Goal: Transaction & Acquisition: Download file/media

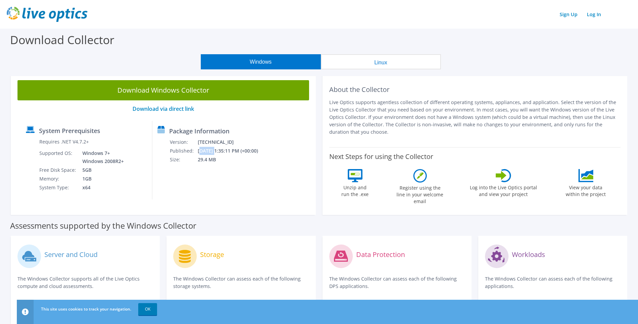
drag, startPoint x: 210, startPoint y: 150, endPoint x: 223, endPoint y: 150, distance: 13.5
click at [223, 150] on td "[DATE] 1:35:11 PM (+00:00)" at bounding box center [232, 150] width 70 height 9
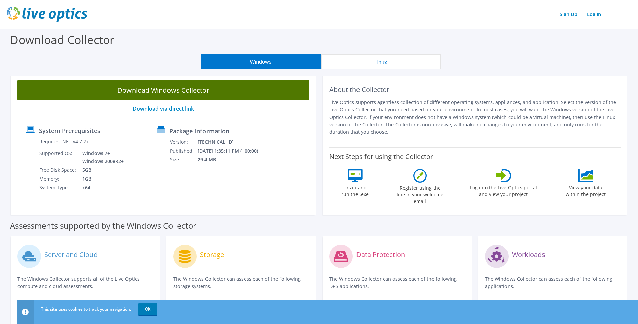
click at [161, 95] on link "Download Windows Collector" at bounding box center [163, 90] width 292 height 20
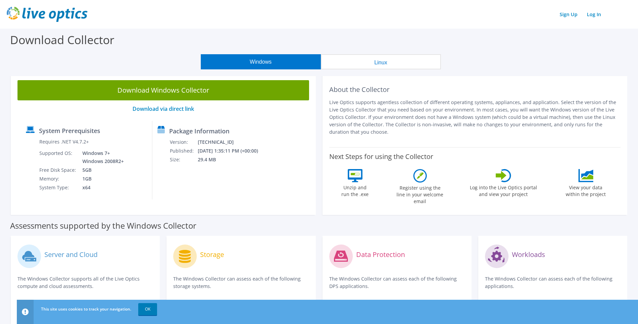
click at [404, 28] on header "Sign Up Log In" at bounding box center [319, 14] width 638 height 29
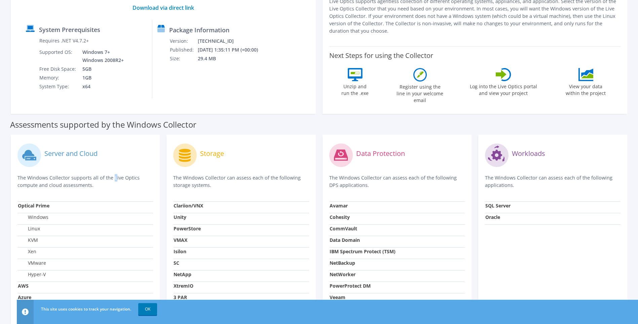
drag, startPoint x: 55, startPoint y: 181, endPoint x: 89, endPoint y: 184, distance: 34.8
click at [89, 184] on p "The Windows Collector supports all of the Live Optics compute and cloud assessm…" at bounding box center [85, 181] width 136 height 15
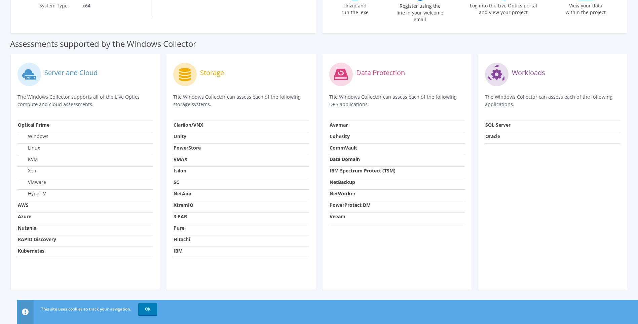
click at [118, 105] on p "The Windows Collector supports all of the Live Optics compute and cloud assessm…" at bounding box center [85, 100] width 136 height 15
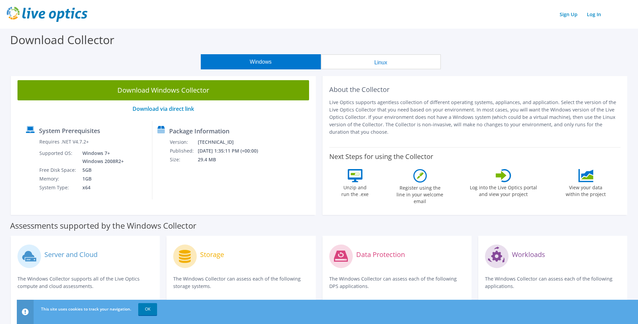
click at [330, 63] on button "Linux" at bounding box center [381, 61] width 120 height 15
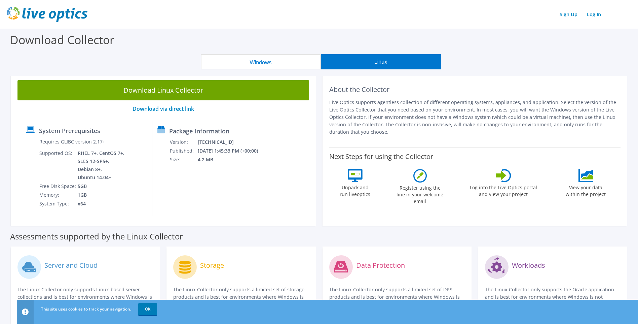
click at [247, 61] on button "Windows" at bounding box center [261, 61] width 120 height 15
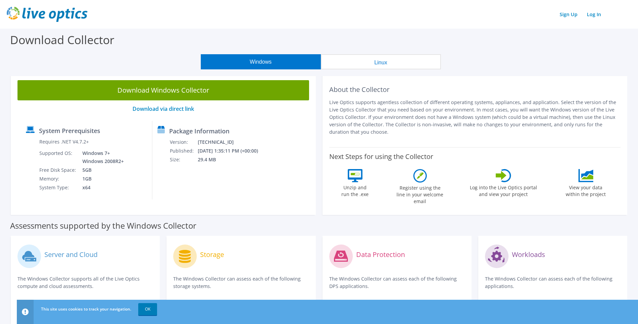
click at [360, 64] on button "Linux" at bounding box center [381, 61] width 120 height 15
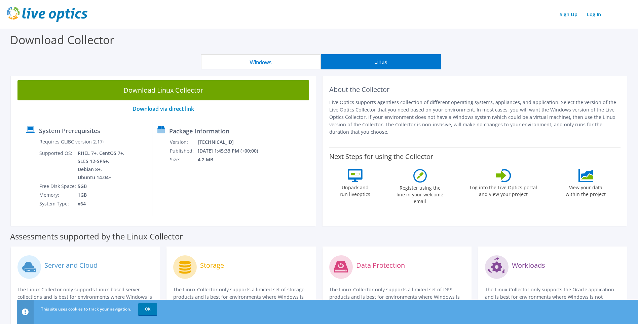
click at [274, 63] on button "Windows" at bounding box center [261, 61] width 120 height 15
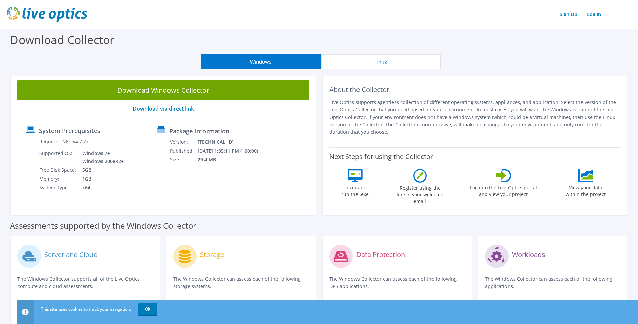
click at [366, 64] on button "Linux" at bounding box center [381, 61] width 120 height 15
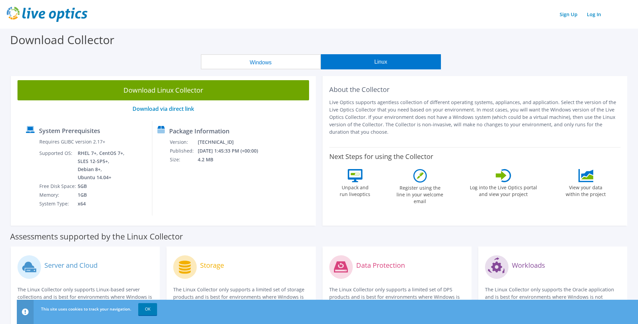
click at [258, 58] on button "Windows" at bounding box center [261, 61] width 120 height 15
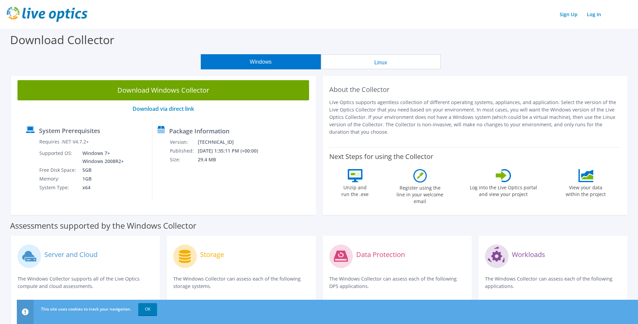
click at [337, 61] on button "Linux" at bounding box center [381, 61] width 120 height 15
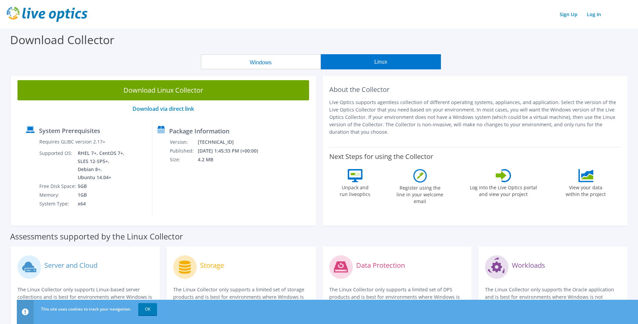
click at [280, 61] on button "Windows" at bounding box center [261, 61] width 120 height 15
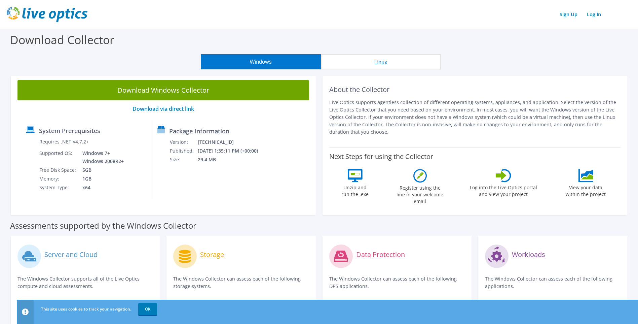
click at [276, 65] on button "Windows" at bounding box center [261, 61] width 120 height 15
click at [358, 65] on button "Linux" at bounding box center [381, 61] width 120 height 15
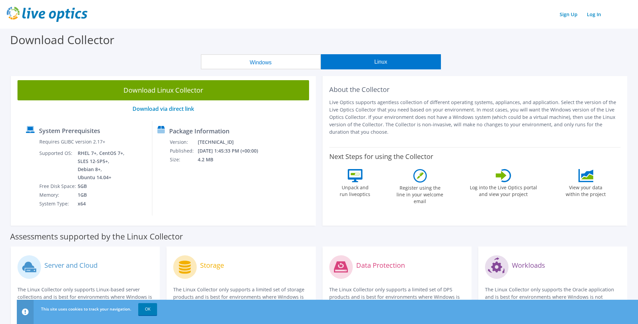
click at [267, 64] on button "Windows" at bounding box center [261, 61] width 120 height 15
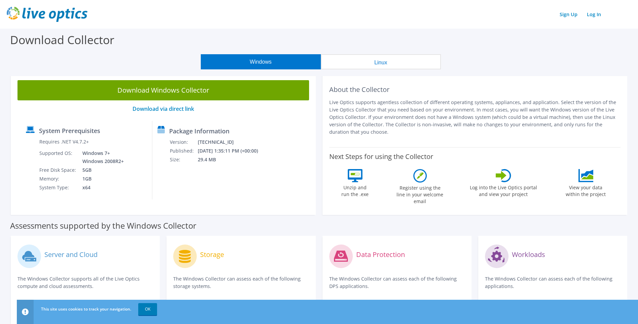
click at [349, 62] on button "Linux" at bounding box center [381, 61] width 120 height 15
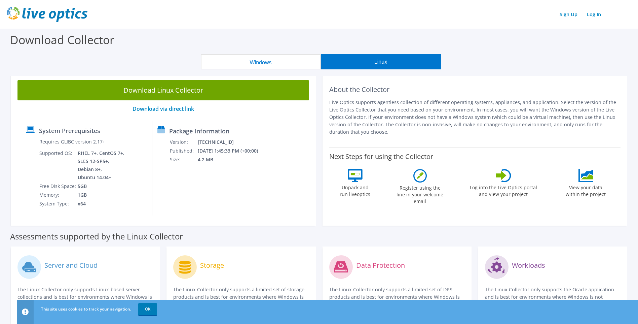
click at [265, 62] on button "Windows" at bounding box center [261, 61] width 120 height 15
